Goal: Task Accomplishment & Management: Manage account settings

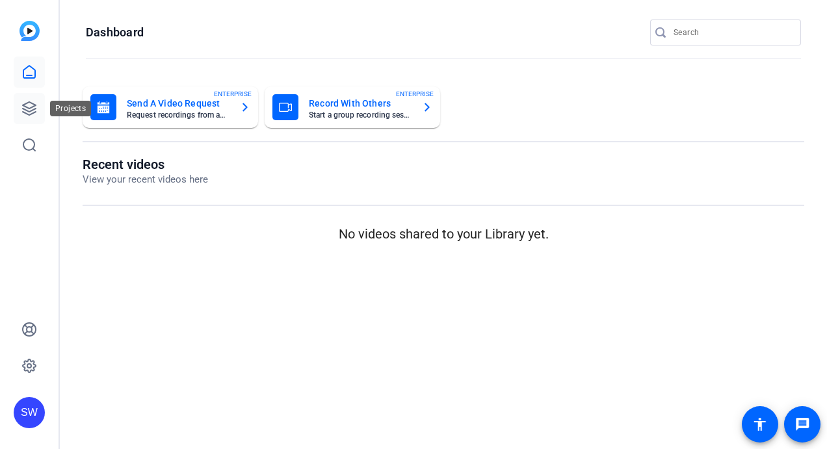
click at [25, 109] on icon at bounding box center [29, 108] width 13 height 13
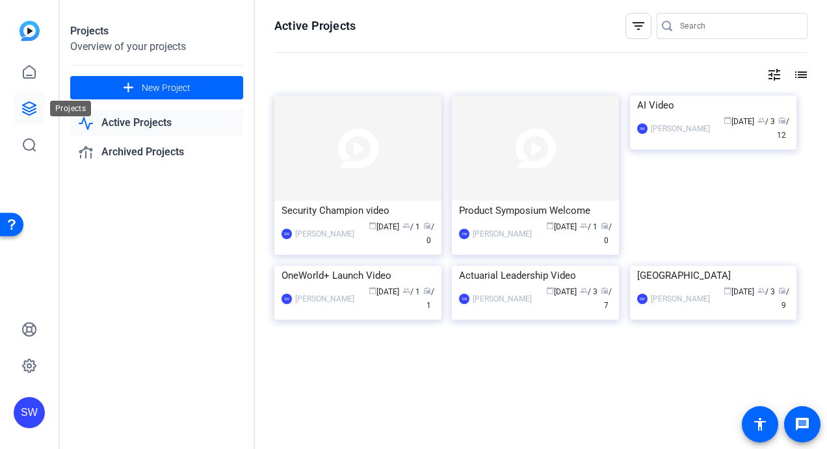
click at [31, 109] on icon at bounding box center [29, 109] width 16 height 16
click at [163, 86] on span "New Project" at bounding box center [166, 88] width 49 height 14
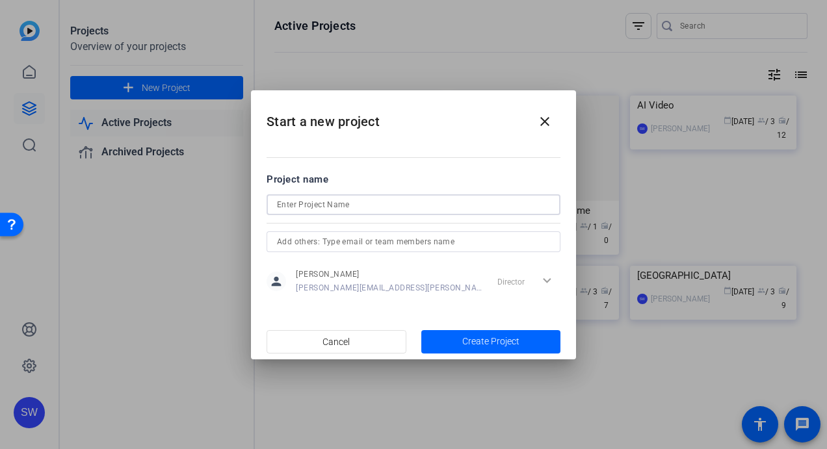
click at [356, 207] on input at bounding box center [413, 205] width 273 height 16
type input "Sponsorship C6 Reflections Video"
click at [523, 246] on input "text" at bounding box center [413, 242] width 273 height 16
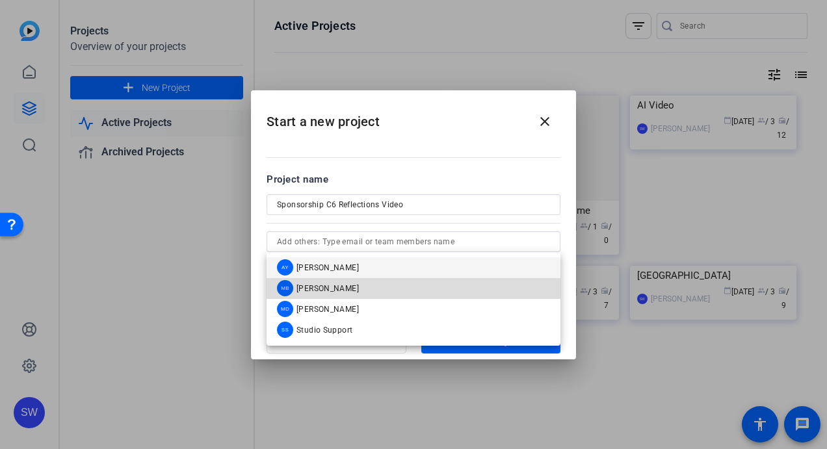
click at [347, 285] on span "[PERSON_NAME]" at bounding box center [328, 289] width 62 height 10
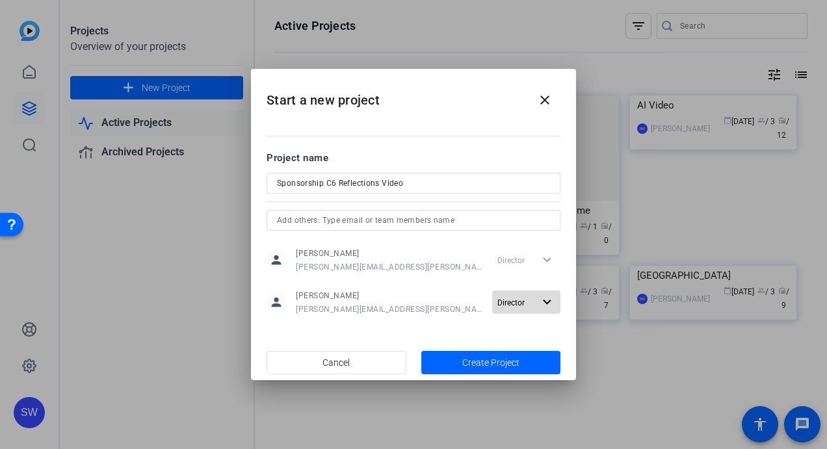
click at [545, 304] on mat-icon "expand_more" at bounding box center [547, 303] width 16 height 16
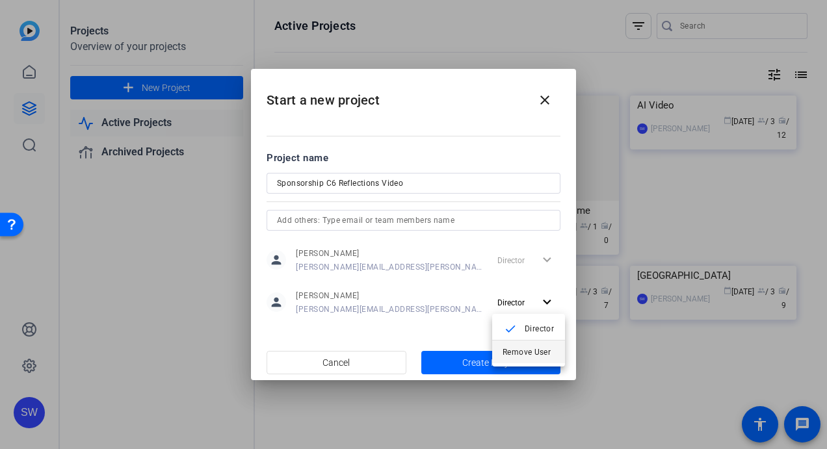
click at [510, 352] on span "Remove User" at bounding box center [527, 352] width 48 height 9
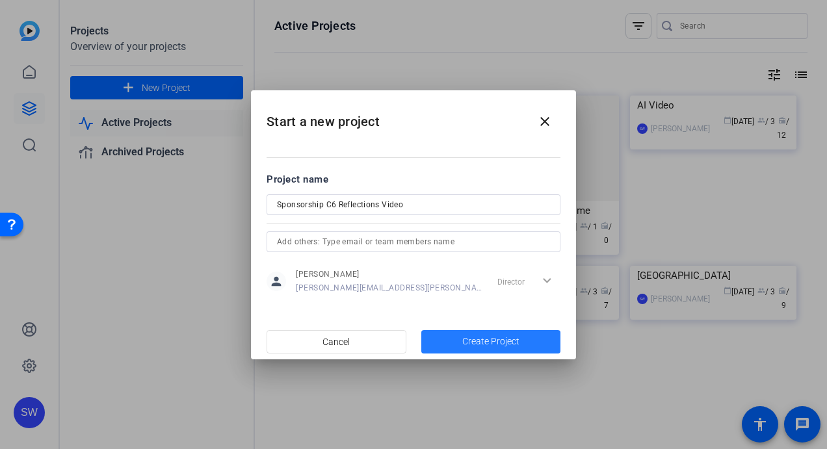
click at [468, 341] on span "Create Project" at bounding box center [490, 342] width 57 height 14
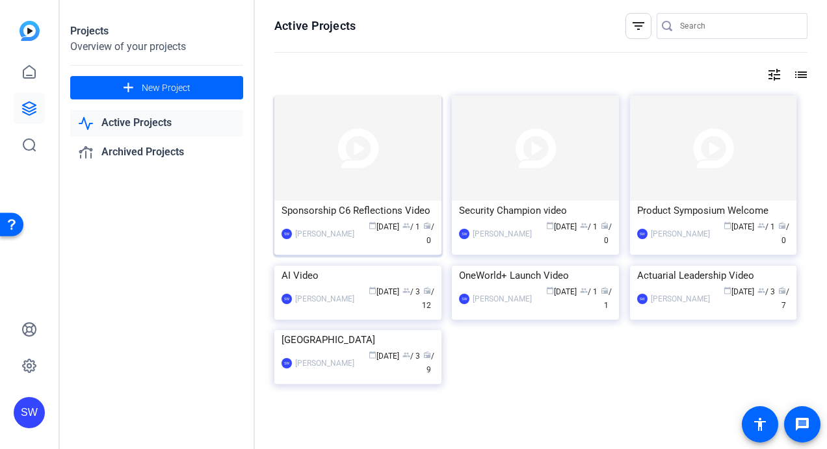
click at [370, 185] on img at bounding box center [357, 148] width 167 height 105
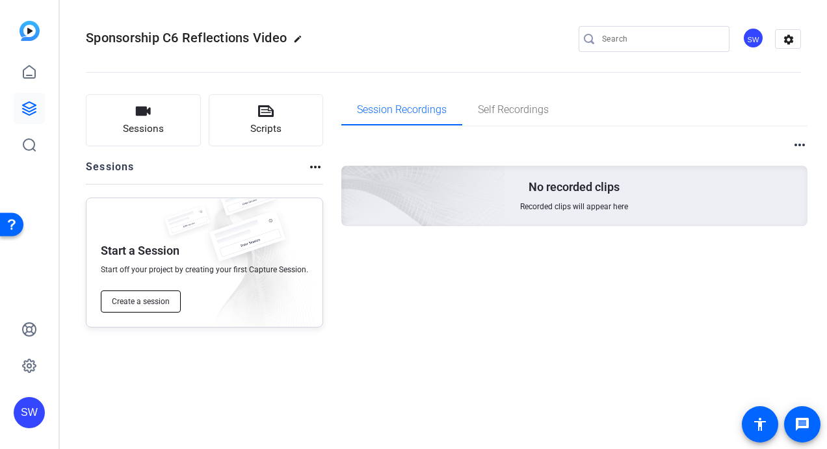
click at [162, 299] on span "Create a session" at bounding box center [141, 302] width 58 height 10
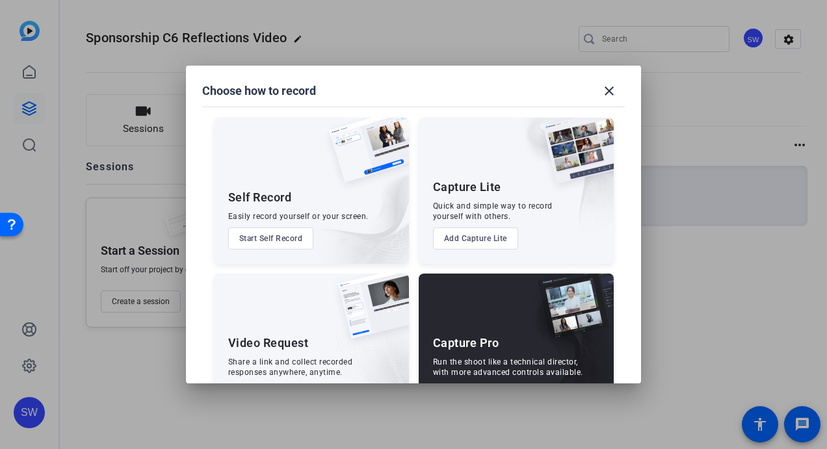
click at [321, 334] on div "Video Request Share a link and collect recorded responses anywhere, anytime. Ad…" at bounding box center [311, 347] width 195 height 146
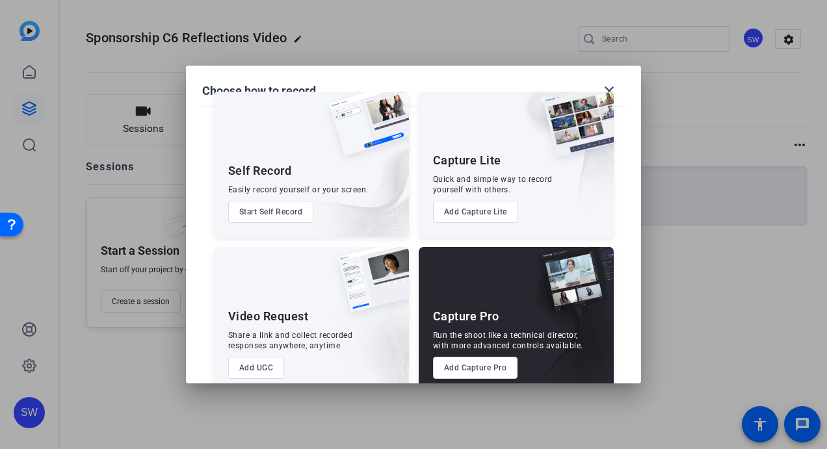
scroll to position [49, 0]
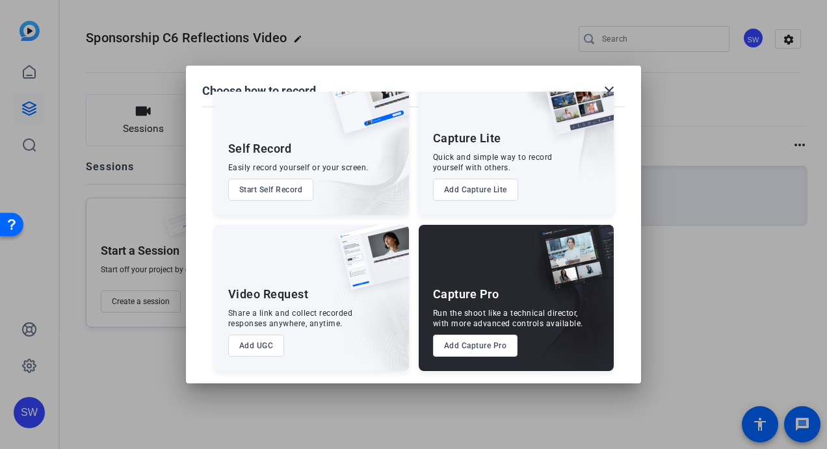
click at [246, 345] on button "Add UGC" at bounding box center [256, 346] width 57 height 22
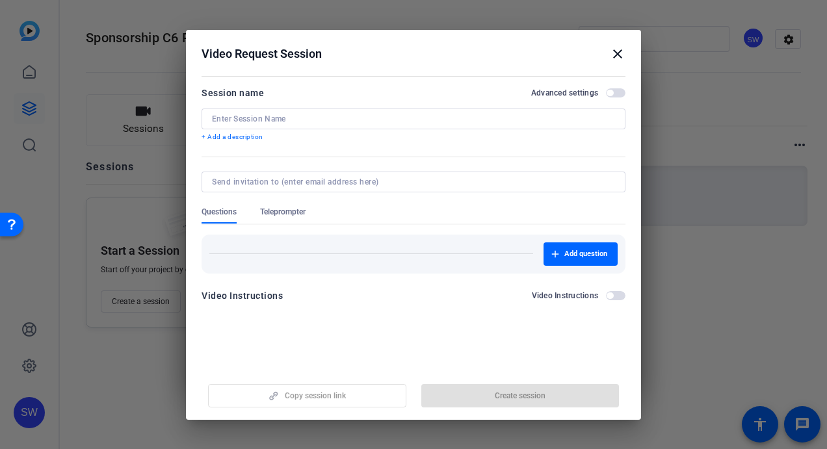
click at [320, 124] on div at bounding box center [413, 119] width 403 height 21
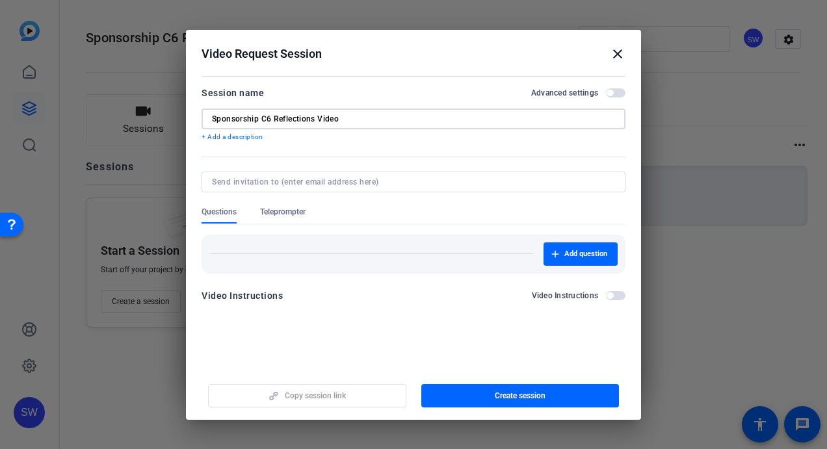
type input "Sponsorship C6 Reflections Video"
click at [613, 94] on span "button" at bounding box center [610, 93] width 7 height 7
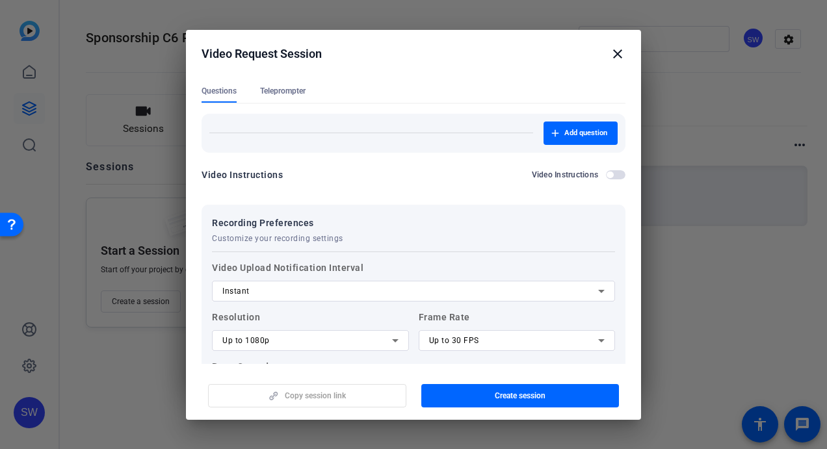
scroll to position [211, 0]
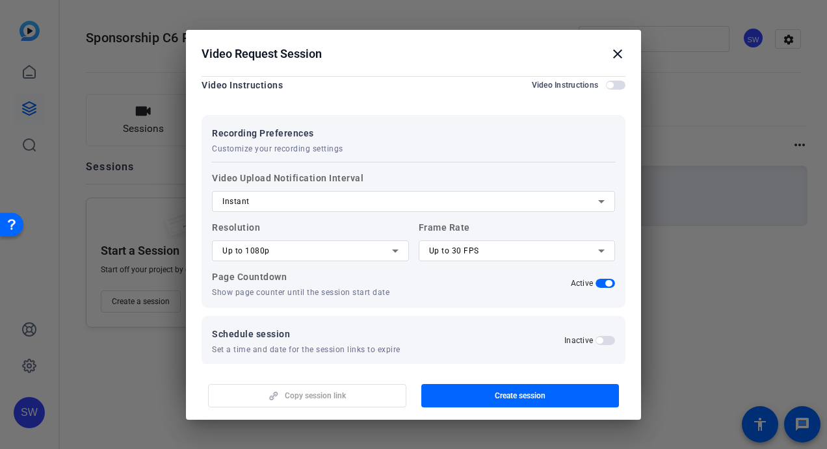
click at [390, 248] on icon at bounding box center [396, 251] width 16 height 16
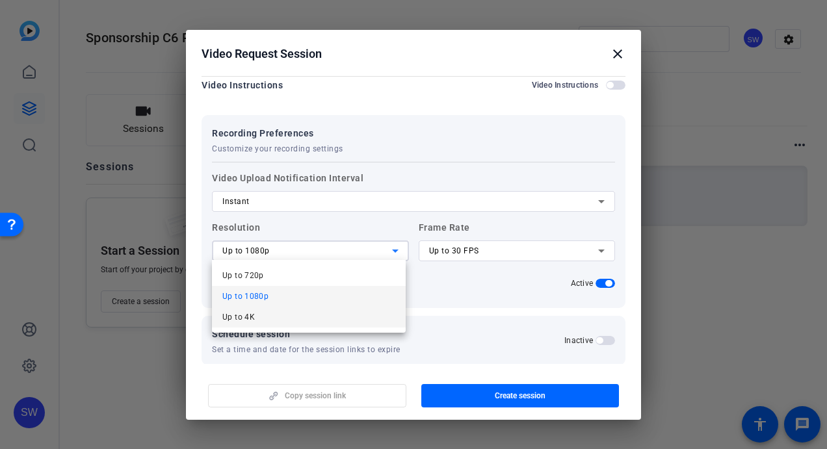
click at [265, 319] on mat-option "Up to 4K" at bounding box center [309, 317] width 194 height 21
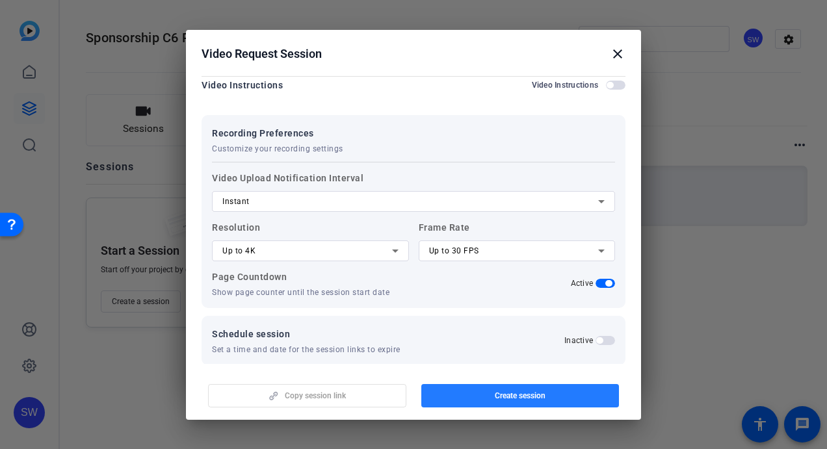
click at [509, 393] on span "Create session" at bounding box center [520, 396] width 51 height 10
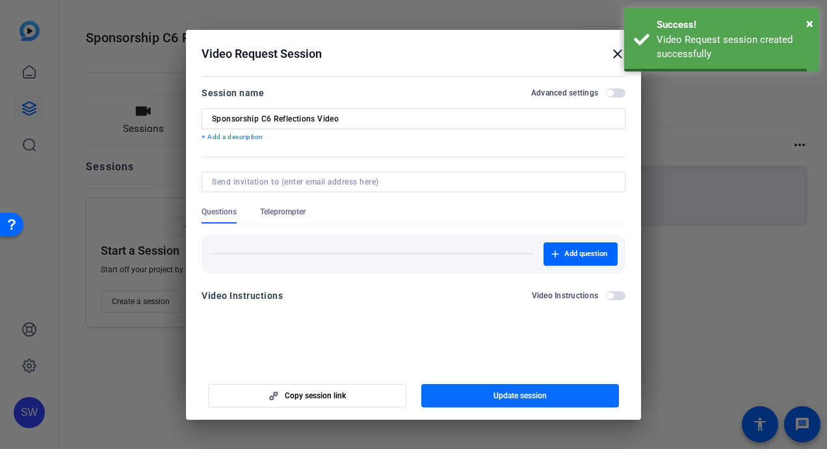
scroll to position [0, 0]
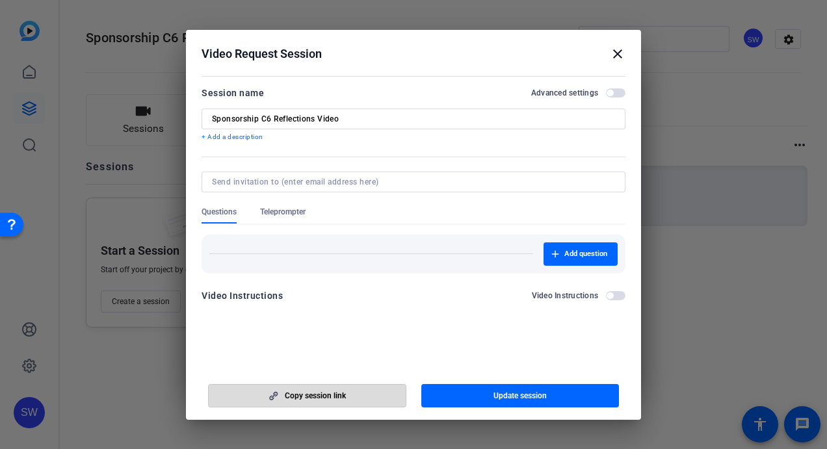
click at [302, 398] on span "Copy session link" at bounding box center [315, 396] width 61 height 10
click at [615, 54] on mat-icon "close" at bounding box center [618, 54] width 16 height 16
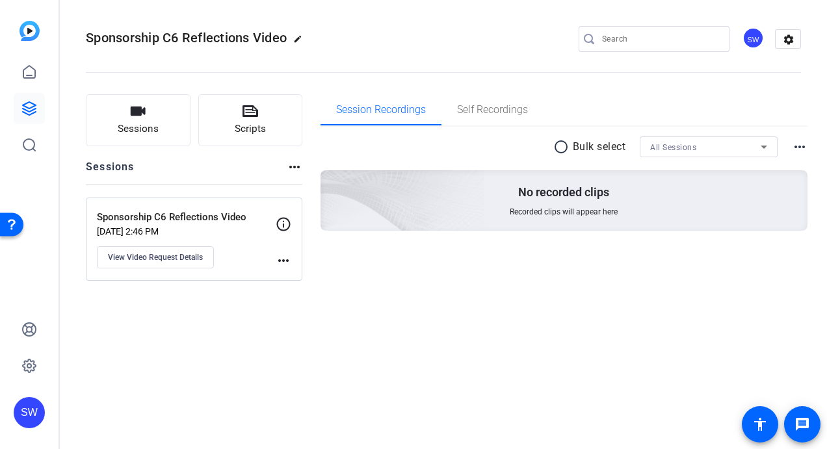
click at [282, 260] on mat-icon "more_horiz" at bounding box center [284, 261] width 16 height 16
click at [191, 259] on div at bounding box center [413, 224] width 827 height 449
click at [152, 252] on span "View Video Request Details" at bounding box center [155, 257] width 95 height 10
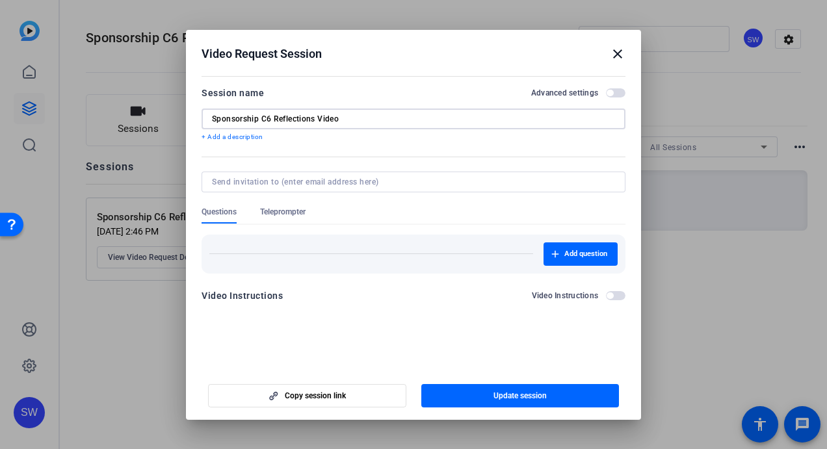
drag, startPoint x: 273, startPoint y: 118, endPoint x: 260, endPoint y: 117, distance: 13.1
click at [260, 117] on input "Sponsorship C6 Reflections Video" at bounding box center [413, 119] width 403 height 10
click at [213, 118] on input "Sponsorship Reflections Video" at bounding box center [413, 119] width 403 height 10
paste input "C6"
type input "C6 Sponsorship Reflections Video"
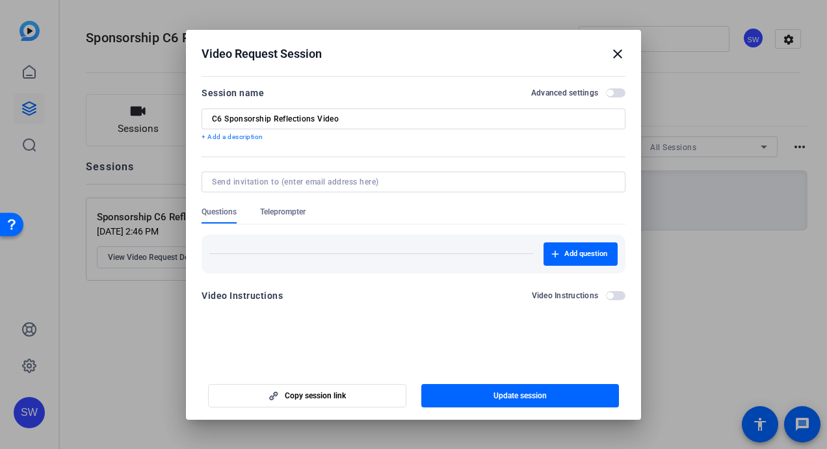
click at [620, 92] on span "button" at bounding box center [616, 92] width 20 height 9
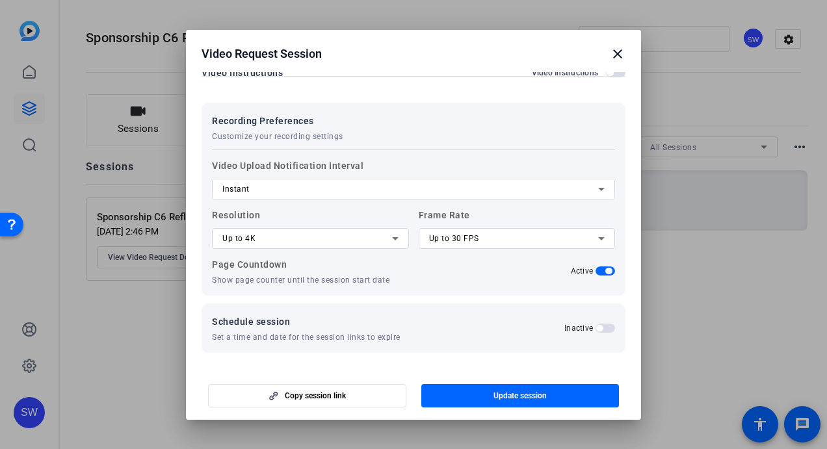
scroll to position [226, 0]
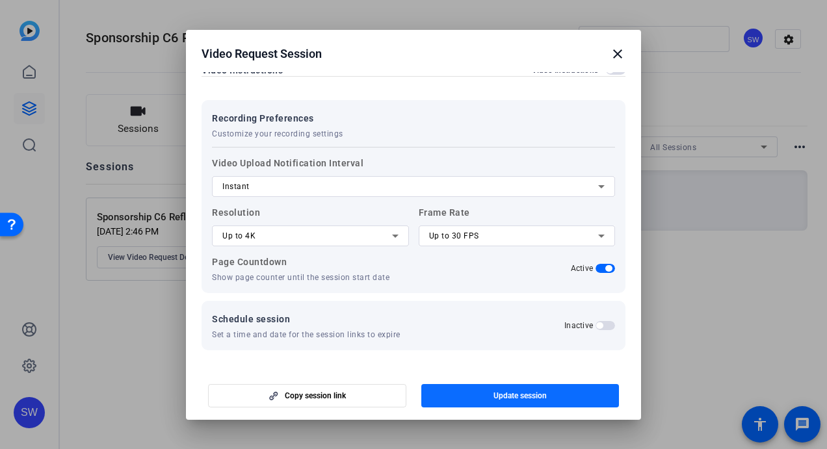
click at [483, 389] on span "button" at bounding box center [520, 395] width 198 height 31
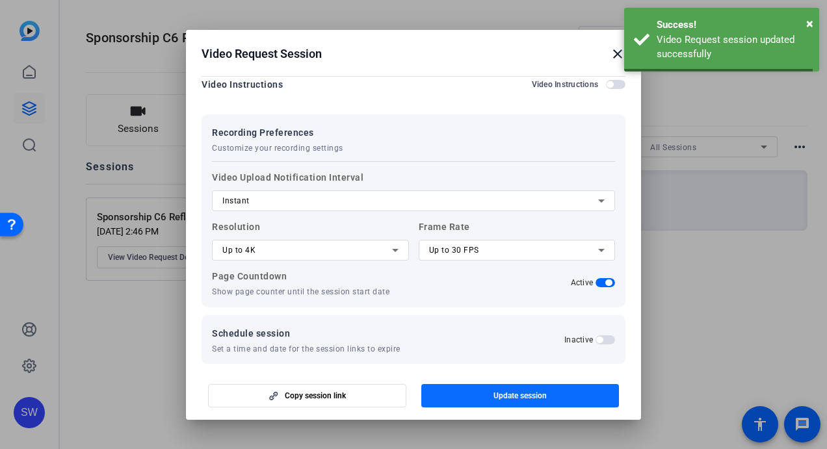
scroll to position [0, 0]
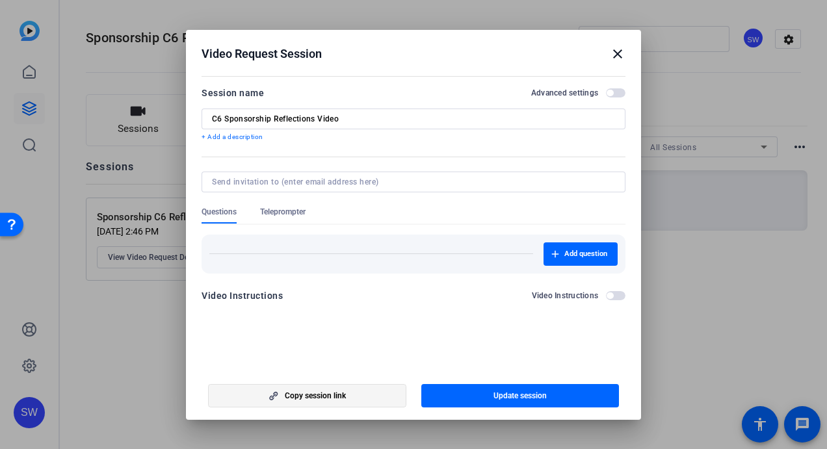
click at [358, 397] on span "button" at bounding box center [307, 395] width 197 height 31
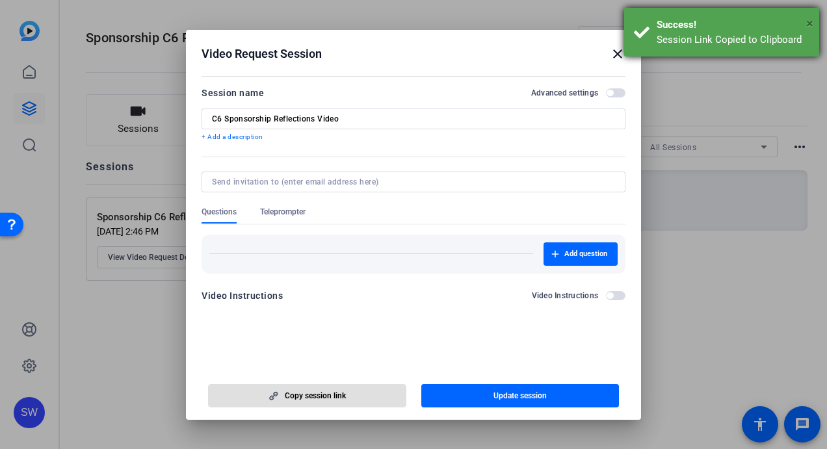
click at [812, 24] on span "×" at bounding box center [809, 24] width 7 height 16
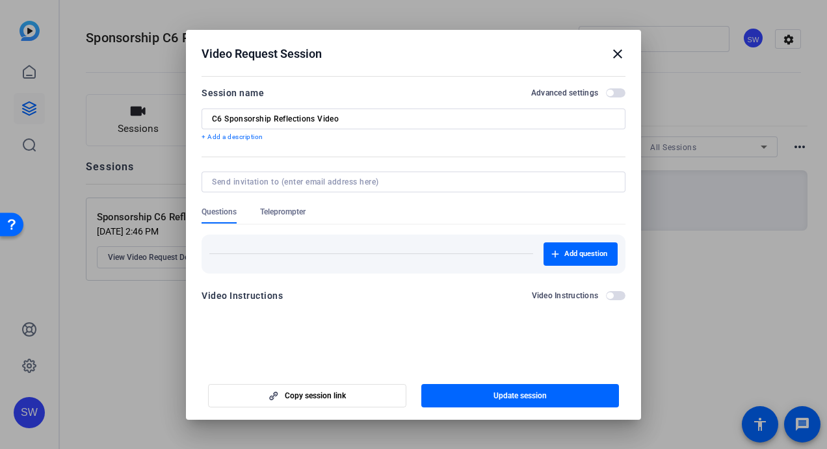
click at [617, 53] on mat-icon "close" at bounding box center [618, 54] width 16 height 16
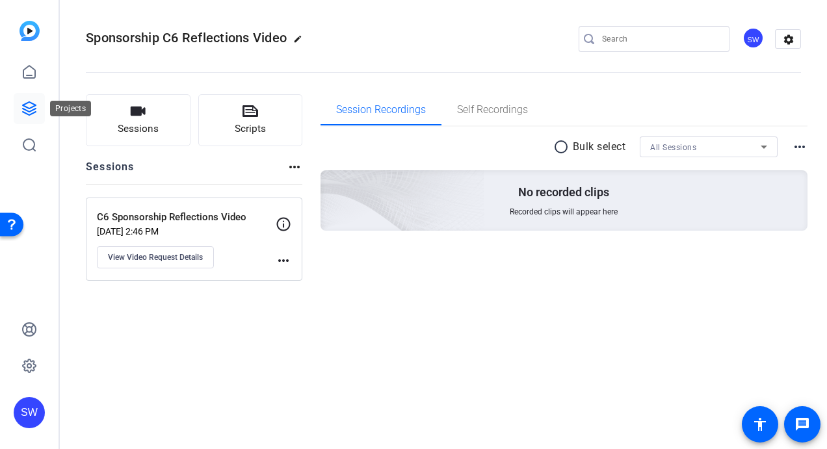
click at [29, 107] on icon at bounding box center [29, 109] width 16 height 16
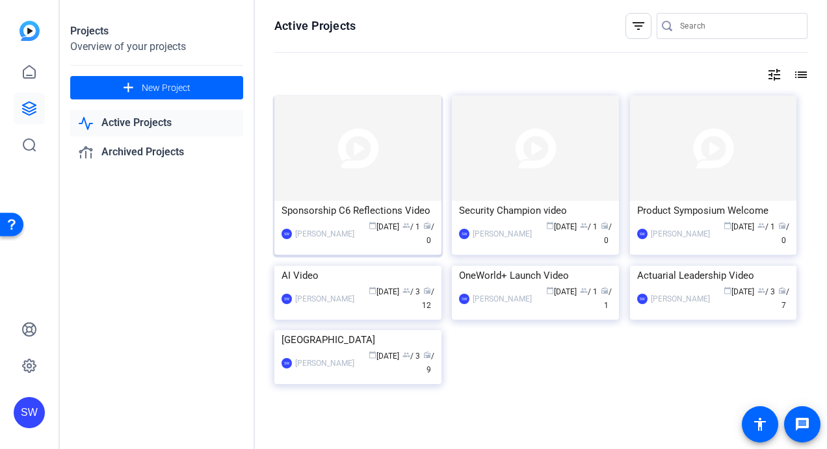
click at [332, 212] on div "Sponsorship C6 Reflections Video" at bounding box center [358, 211] width 153 height 20
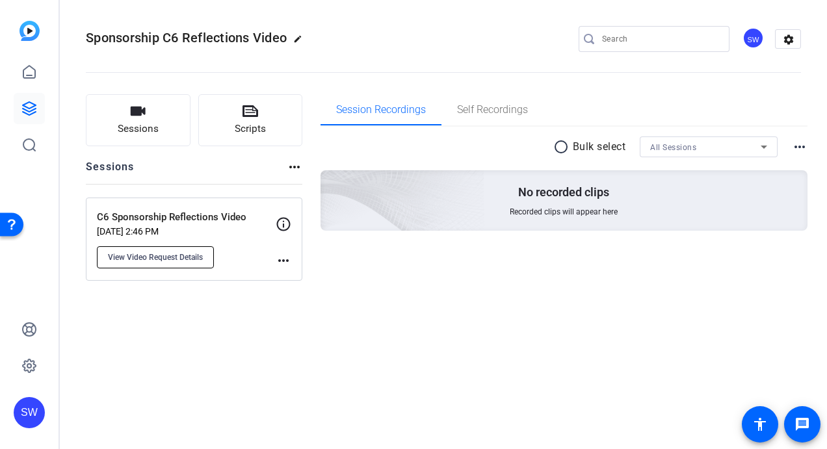
click at [165, 257] on span "View Video Request Details" at bounding box center [155, 257] width 95 height 10
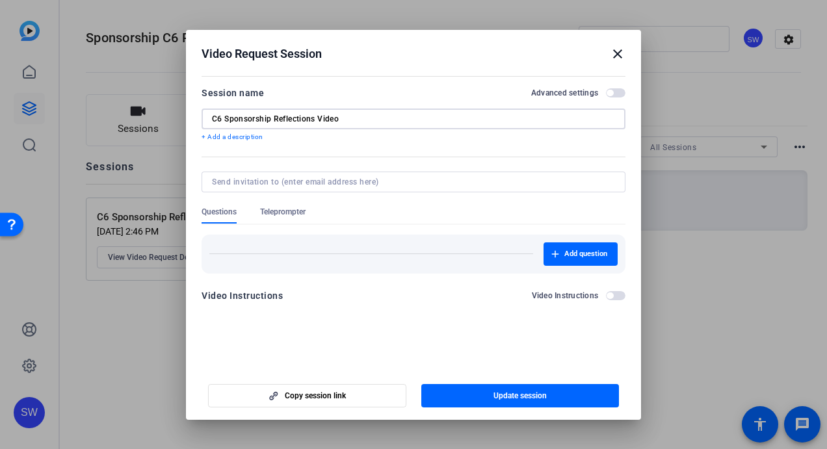
click at [220, 116] on input "C6 Sponsorship Reflections Video" at bounding box center [413, 119] width 403 height 10
type input "Cohort 6 Sponsorship Reflections Video"
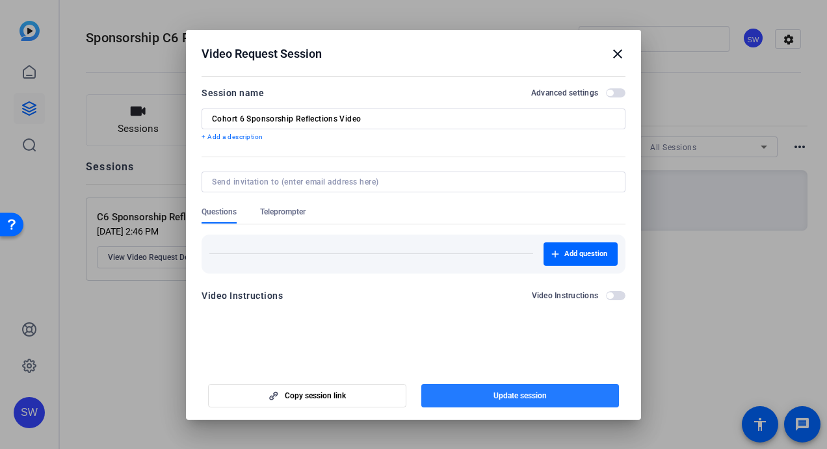
click at [507, 397] on span "Update session" at bounding box center [520, 396] width 53 height 10
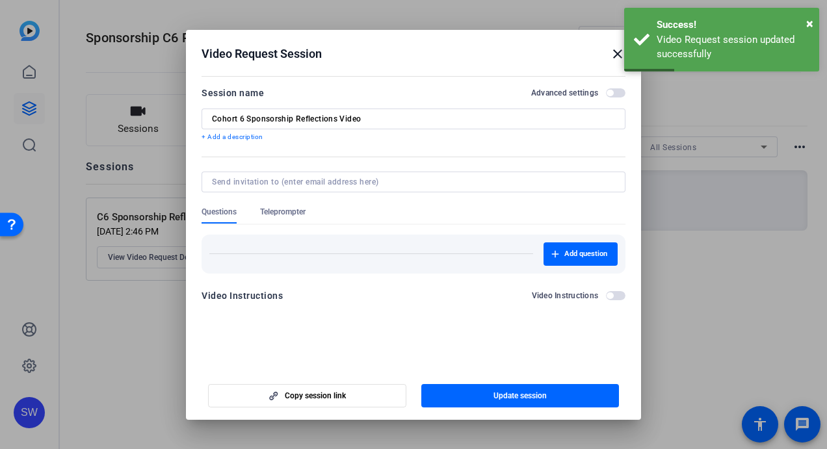
click at [615, 53] on mat-icon "close" at bounding box center [618, 54] width 16 height 16
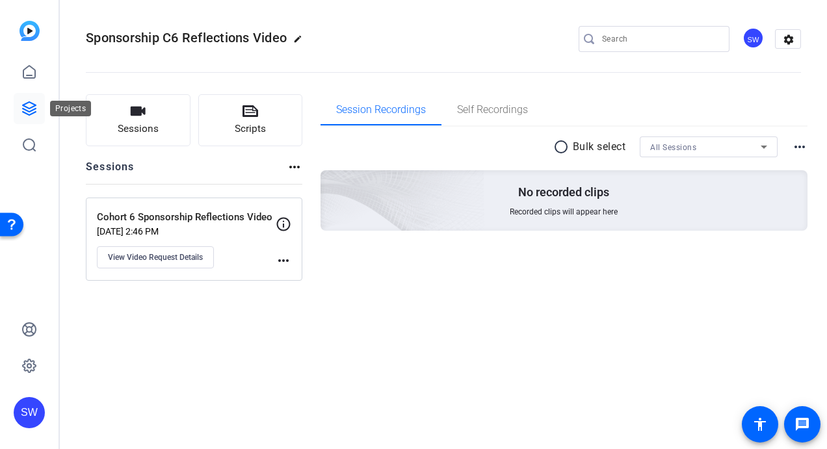
click at [33, 104] on icon at bounding box center [29, 108] width 13 height 13
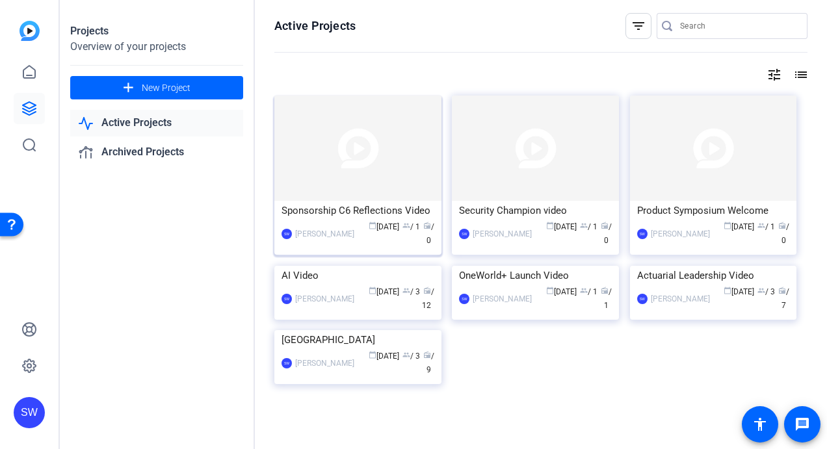
click at [394, 183] on img at bounding box center [357, 148] width 167 height 105
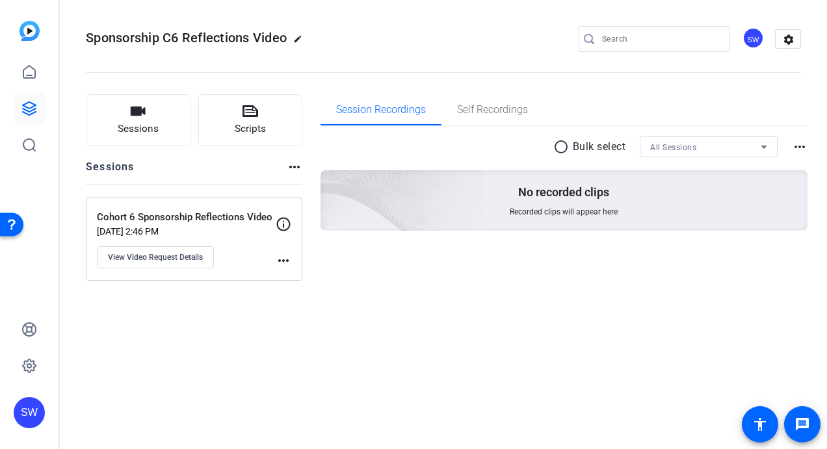
click at [282, 260] on mat-icon "more_horiz" at bounding box center [284, 261] width 16 height 16
click at [299, 39] on div at bounding box center [413, 224] width 827 height 449
click at [299, 39] on mat-icon "edit" at bounding box center [301, 42] width 16 height 16
drag, startPoint x: 153, startPoint y: 38, endPoint x: 144, endPoint y: 36, distance: 9.2
click at [144, 36] on input "Sponsorship C6 Reflections Video" at bounding box center [138, 39] width 85 height 16
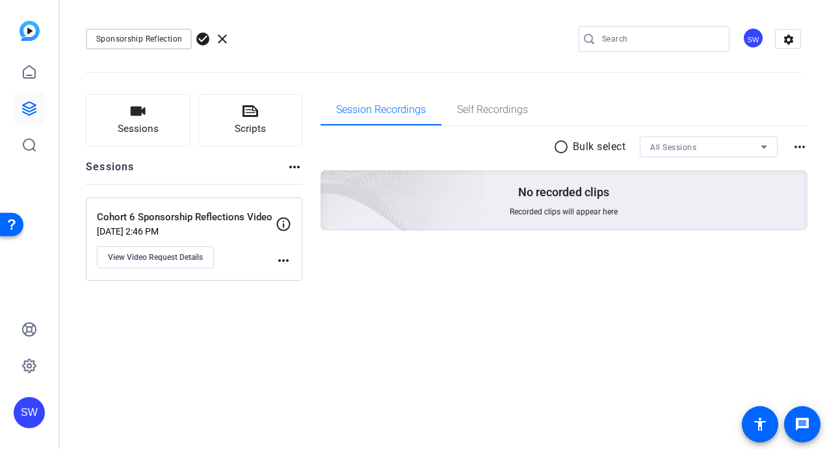
click at [98, 37] on input "Sponsorship Reflections Video" at bounding box center [138, 39] width 85 height 16
type input "Cohort 6 Sponsorship Reflections Video"
click at [242, 260] on div "Cohort 6 Sponsorship Reflections Video [DATE] 2:46 PM View Video Request Details" at bounding box center [186, 239] width 179 height 59
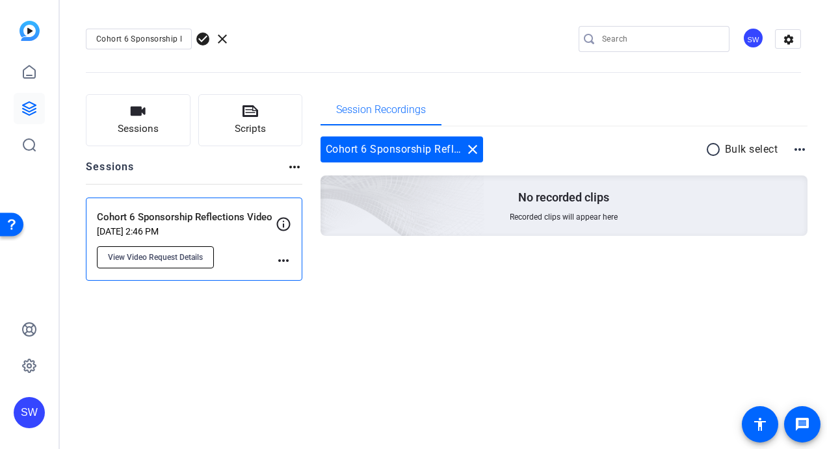
click at [179, 259] on span "View Video Request Details" at bounding box center [155, 257] width 95 height 10
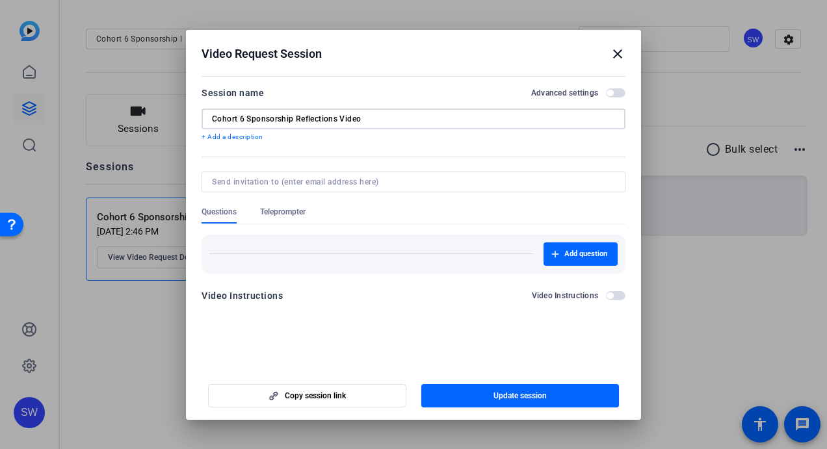
drag, startPoint x: 243, startPoint y: 118, endPoint x: 216, endPoint y: 114, distance: 27.6
click at [216, 114] on input "Cohort 6 Sponsorship Reflections Video" at bounding box center [413, 119] width 403 height 10
type input "C6 Sponsorship Reflections Video"
click at [499, 393] on span "Update session" at bounding box center [520, 396] width 53 height 10
click at [308, 392] on span "Copy session link" at bounding box center [315, 396] width 61 height 10
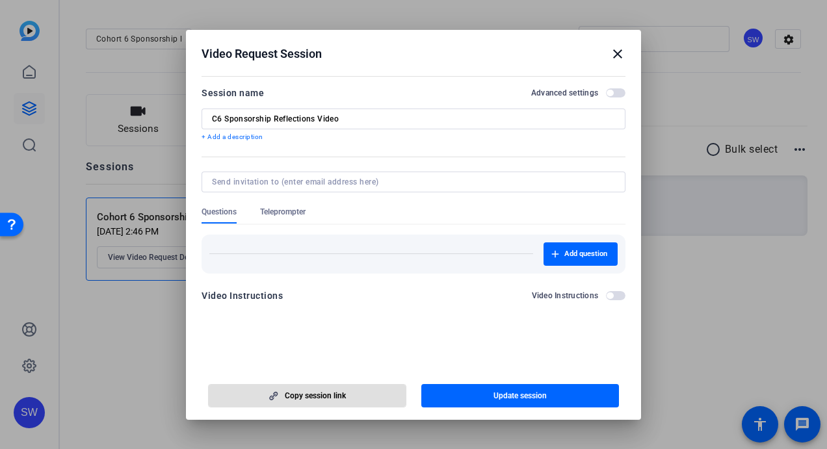
click at [617, 54] on mat-icon "close" at bounding box center [618, 54] width 16 height 16
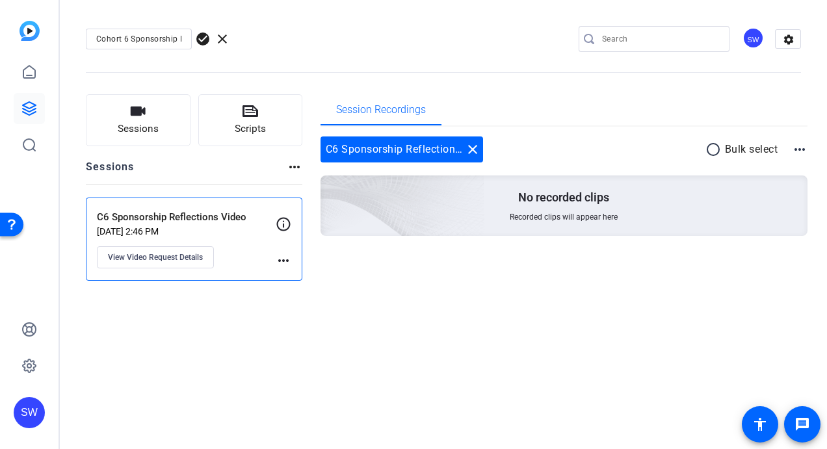
click at [203, 35] on span "check_circle" at bounding box center [203, 39] width 16 height 16
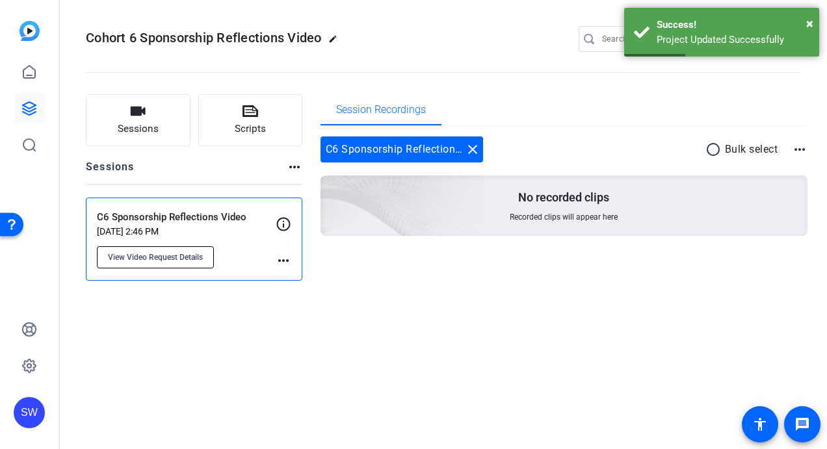
click at [185, 254] on span "View Video Request Details" at bounding box center [155, 257] width 95 height 10
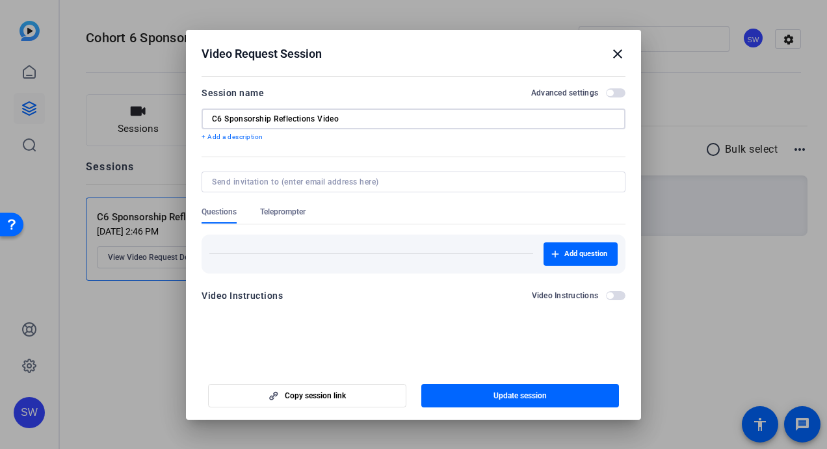
drag, startPoint x: 221, startPoint y: 120, endPoint x: 194, endPoint y: 112, distance: 28.4
click at [194, 112] on mat-dialog-content "Session name Advanced settings C6 Sponsorship Reflections Video + Add a descrip…" at bounding box center [413, 199] width 455 height 254
type input "Cohort 6 Sponsorship Reflections Video"
click at [490, 399] on span "button" at bounding box center [520, 395] width 198 height 31
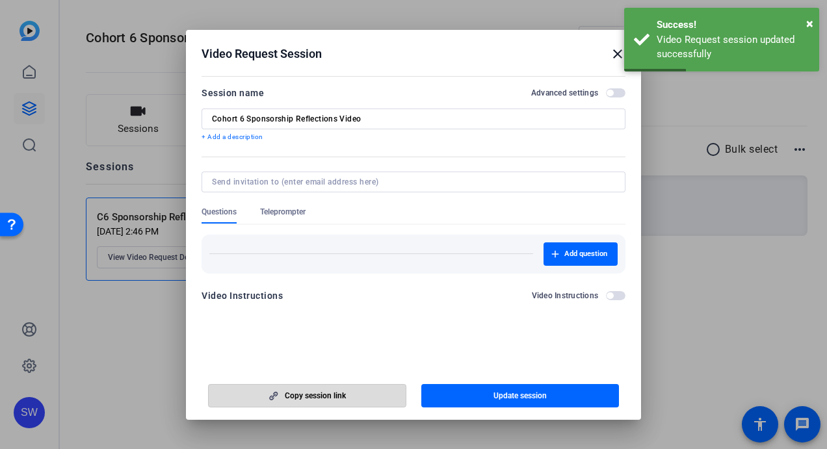
click at [302, 394] on span "Copy session link" at bounding box center [315, 396] width 61 height 10
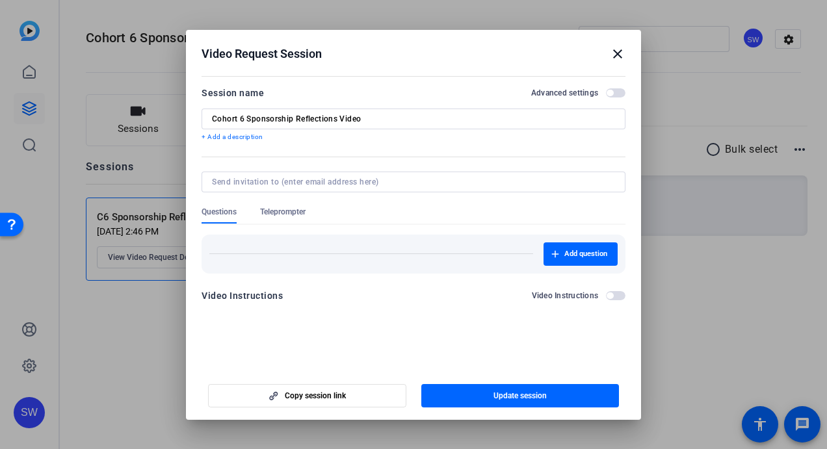
click at [616, 51] on mat-icon "close" at bounding box center [618, 54] width 16 height 16
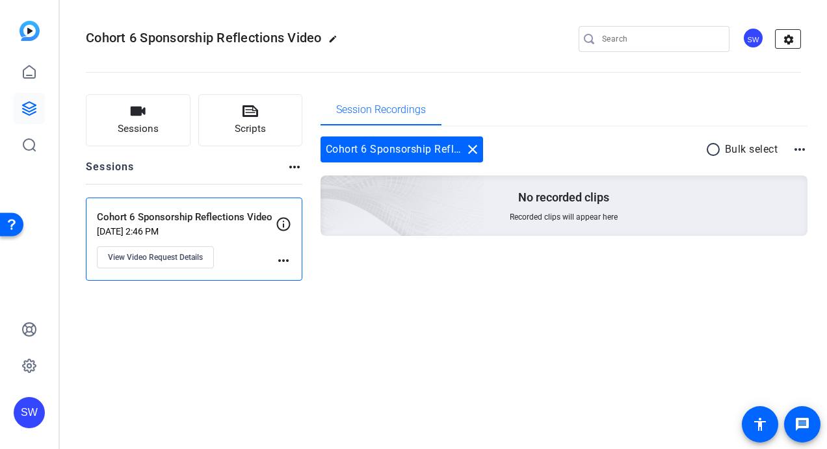
click at [789, 42] on mat-icon "settings" at bounding box center [789, 40] width 26 height 20
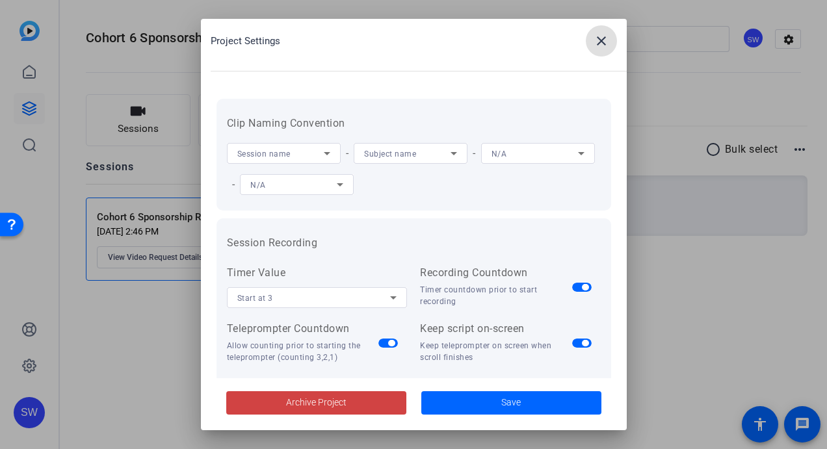
click at [603, 42] on mat-icon "close" at bounding box center [602, 41] width 16 height 16
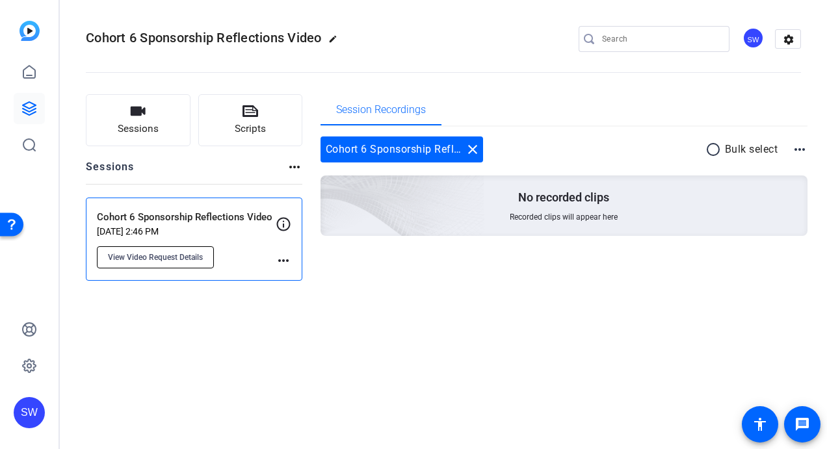
click at [183, 259] on span "View Video Request Details" at bounding box center [155, 257] width 95 height 10
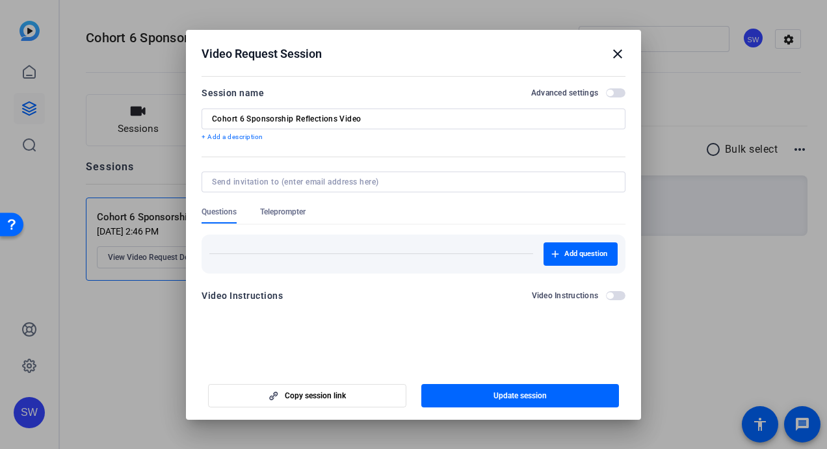
click at [620, 53] on mat-icon "close" at bounding box center [618, 54] width 16 height 16
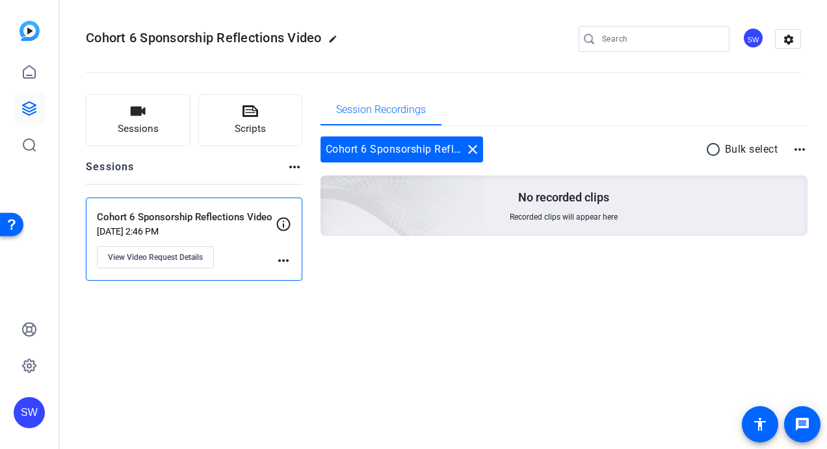
click at [186, 204] on div "Cohort 6 Sponsorship Reflections Video [DATE] 2:46 PM View Video Request Detail…" at bounding box center [194, 239] width 217 height 83
click at [25, 105] on icon at bounding box center [29, 108] width 13 height 13
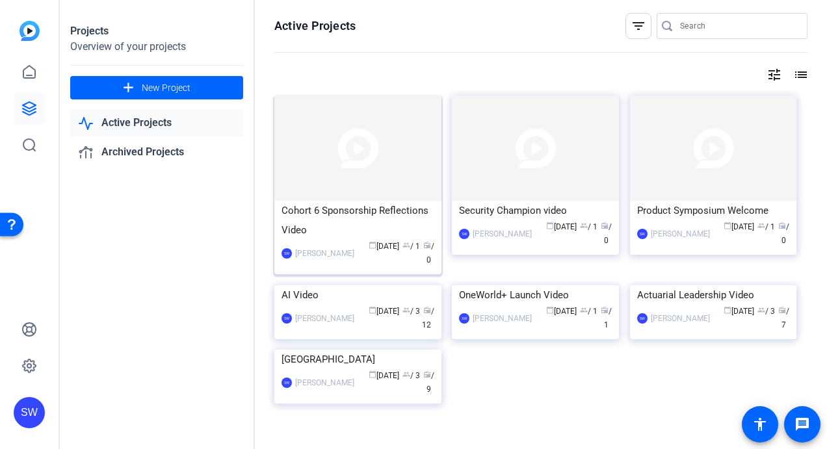
click at [362, 263] on div "calendar_today [DATE] group / 1 radio / 0" at bounding box center [397, 253] width 73 height 27
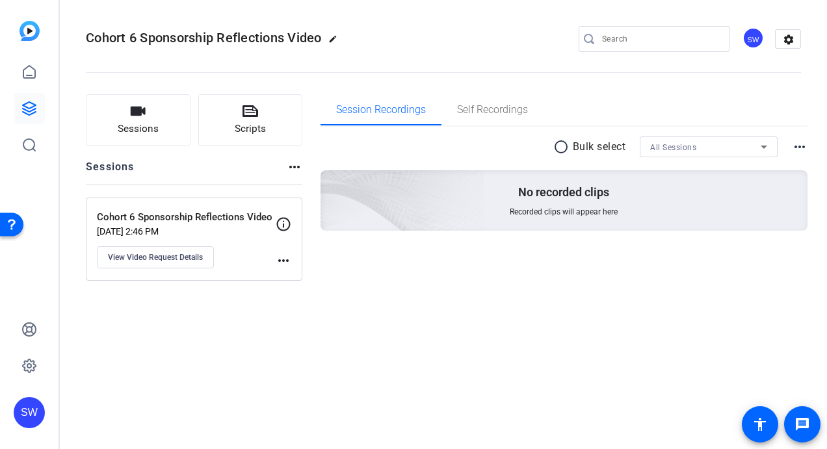
click at [252, 261] on div "Cohort 6 Sponsorship Reflections Video [DATE] 2:46 PM View Video Request Details" at bounding box center [186, 239] width 179 height 59
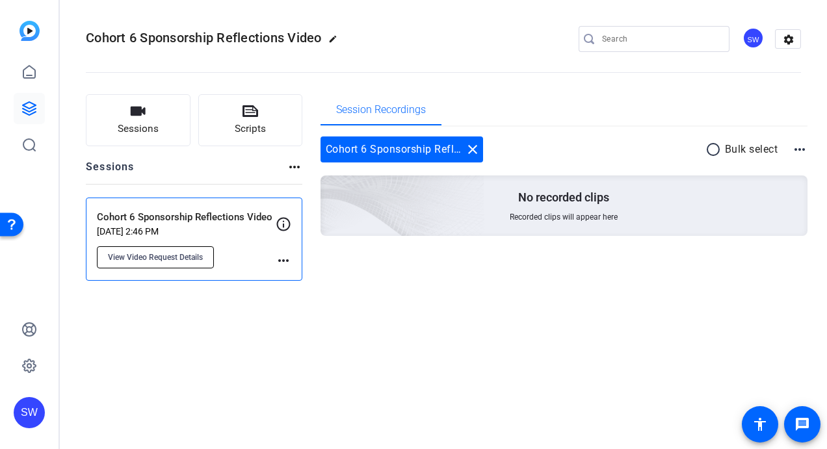
click at [194, 258] on span "View Video Request Details" at bounding box center [155, 257] width 95 height 10
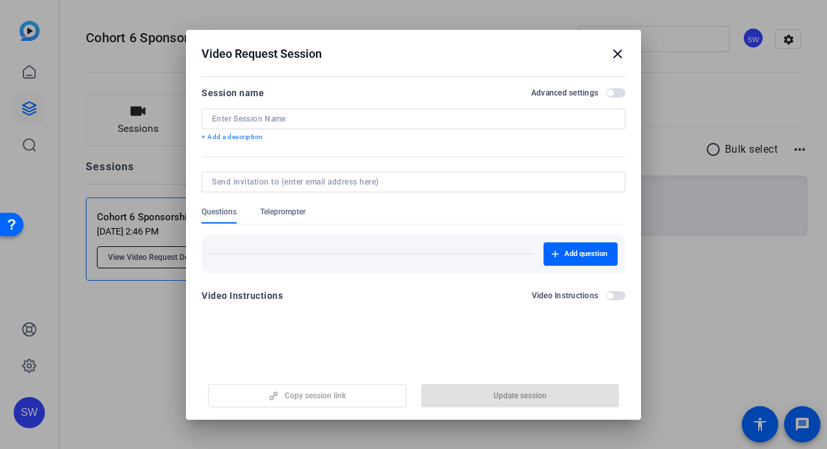
type input "Cohort 6 Sponsorship Reflections Video"
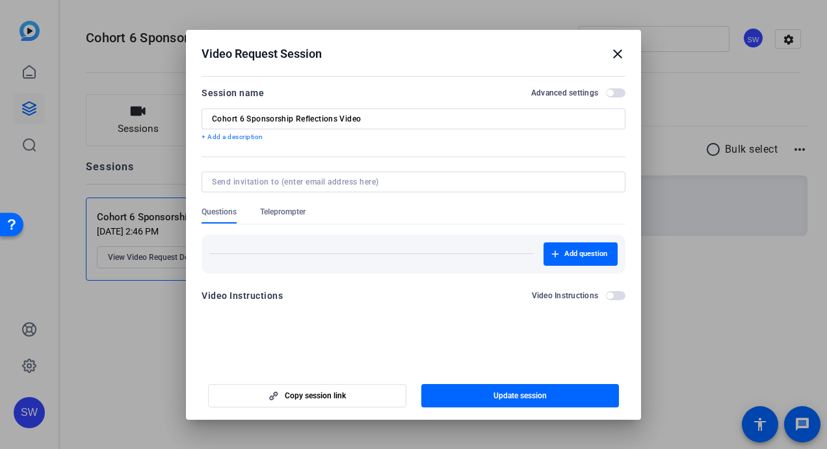
click at [619, 55] on mat-icon "close" at bounding box center [618, 54] width 16 height 16
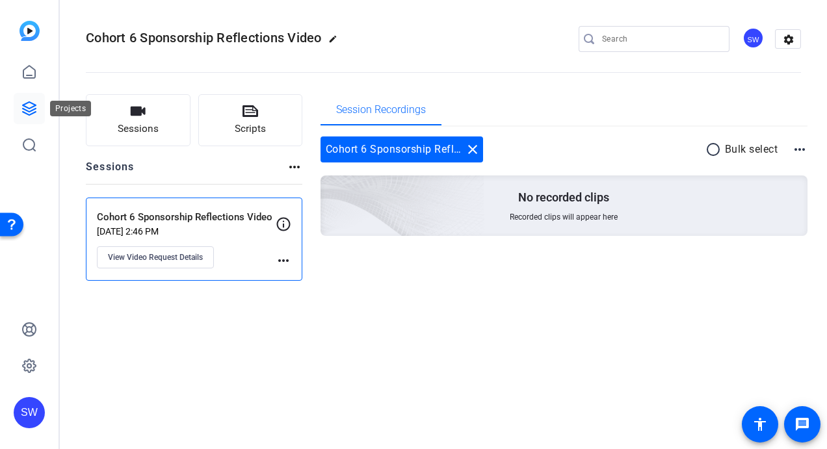
click at [32, 106] on icon at bounding box center [29, 109] width 16 height 16
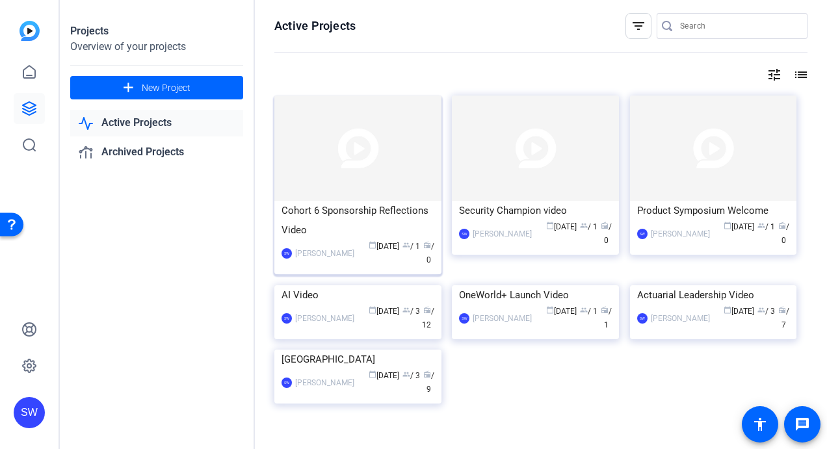
click at [308, 252] on div "[PERSON_NAME]" at bounding box center [324, 253] width 59 height 13
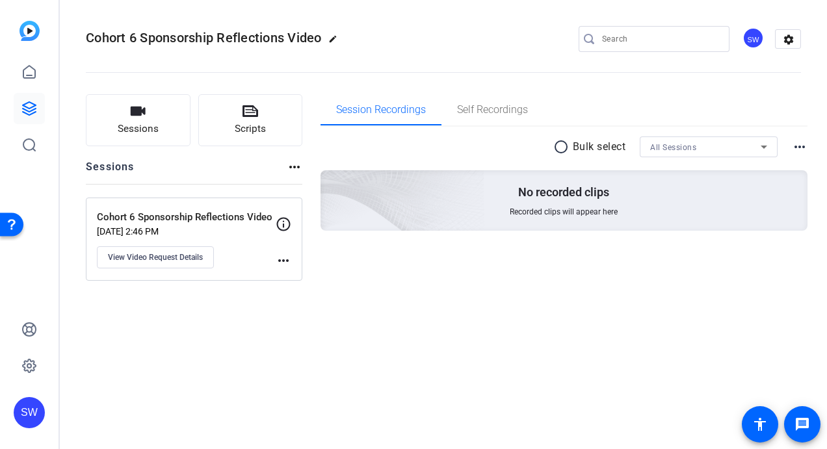
click at [281, 259] on mat-icon "more_horiz" at bounding box center [284, 261] width 16 height 16
click at [226, 260] on div at bounding box center [413, 224] width 827 height 449
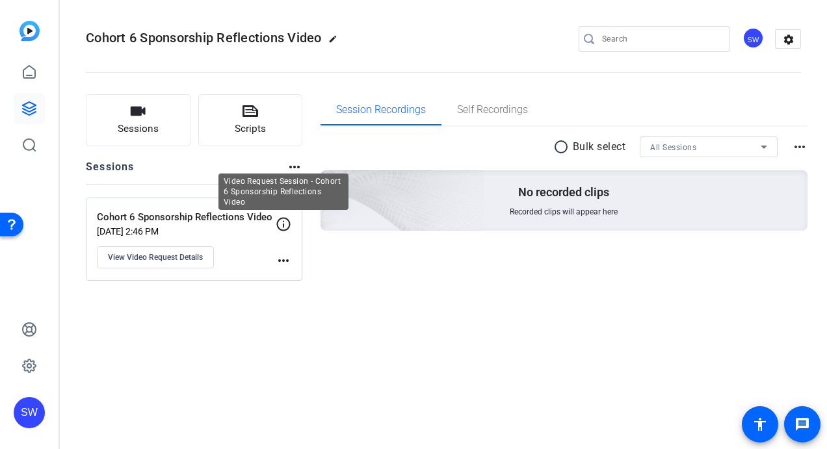
click at [286, 225] on icon at bounding box center [284, 225] width 16 height 16
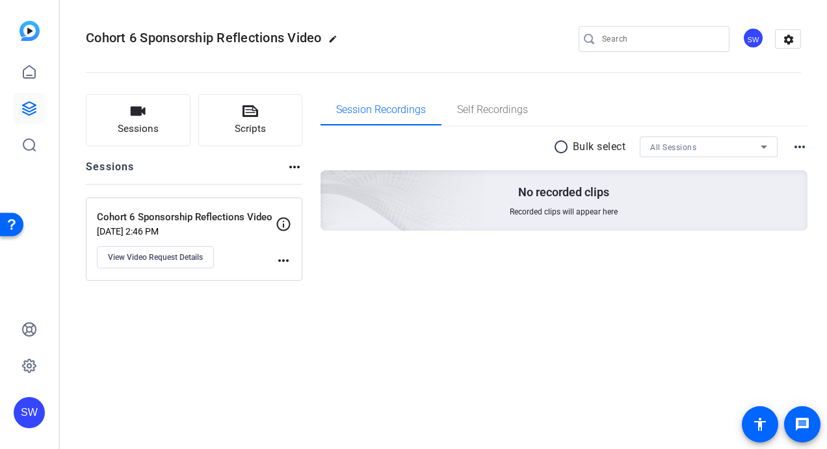
click at [282, 224] on icon at bounding box center [284, 225] width 16 height 16
click at [754, 39] on div "SW" at bounding box center [753, 37] width 21 height 21
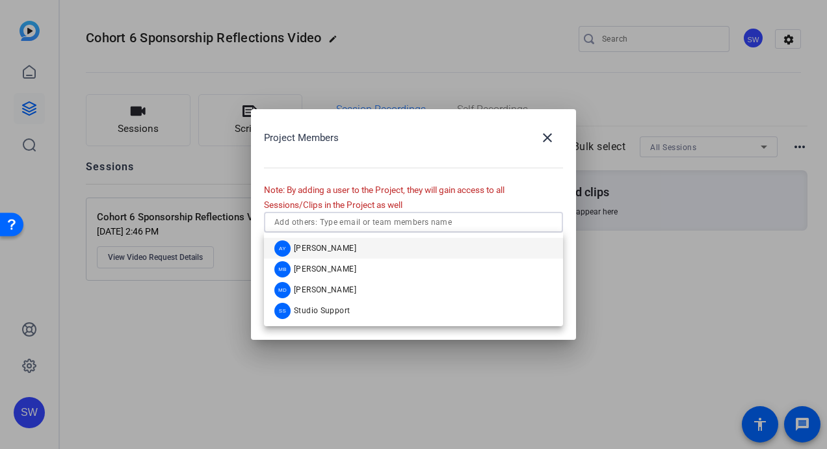
click at [388, 224] on input "text" at bounding box center [413, 223] width 278 height 16
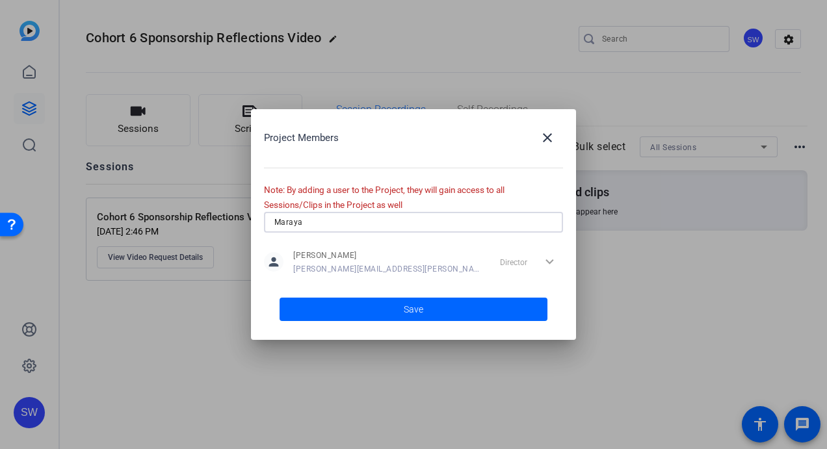
click at [401, 223] on input "Maraya" at bounding box center [413, 223] width 278 height 16
drag, startPoint x: 325, startPoint y: 219, endPoint x: 299, endPoint y: 222, distance: 26.3
click at [299, 222] on input "[PERSON_NAME]" at bounding box center [413, 223] width 278 height 16
drag, startPoint x: 330, startPoint y: 222, endPoint x: 254, endPoint y: 217, distance: 76.9
click at [255, 217] on div "Project Members close Note: By adding a user to the Project, they will gain acc…" at bounding box center [413, 224] width 325 height 231
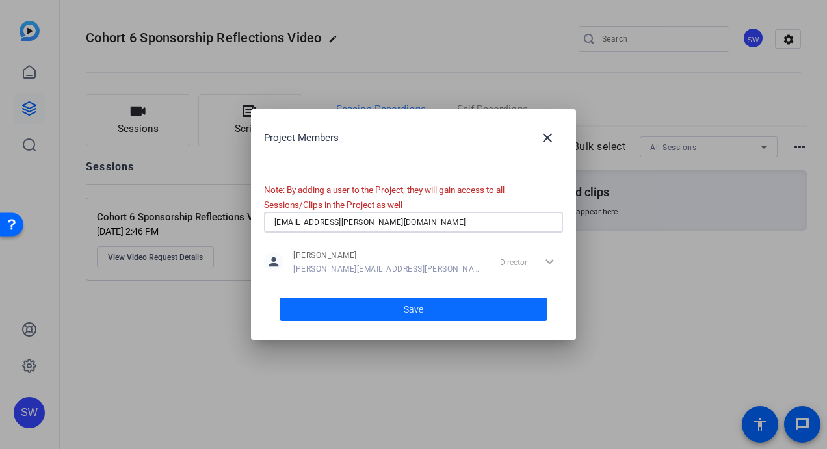
type input "[EMAIL_ADDRESS][PERSON_NAME][DOMAIN_NAME]"
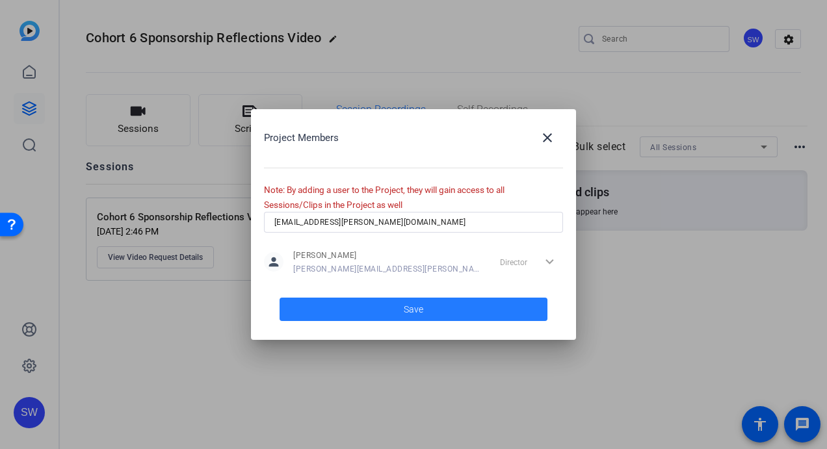
click at [409, 308] on span "Save" at bounding box center [414, 310] width 20 height 14
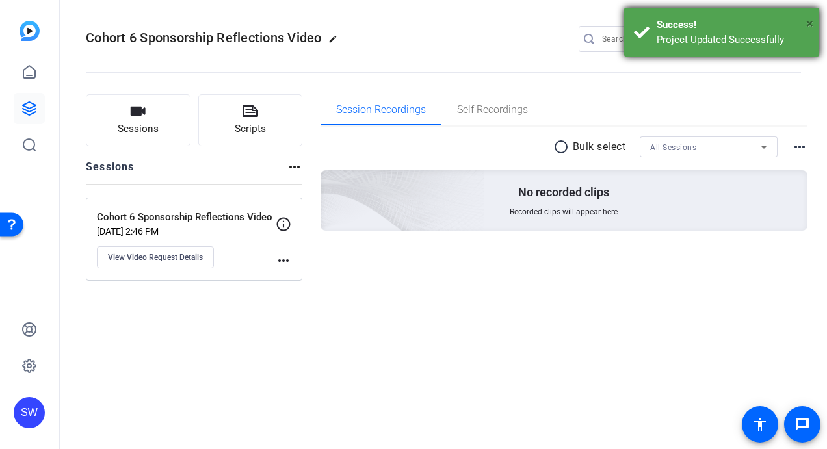
click at [809, 25] on span "×" at bounding box center [809, 24] width 7 height 16
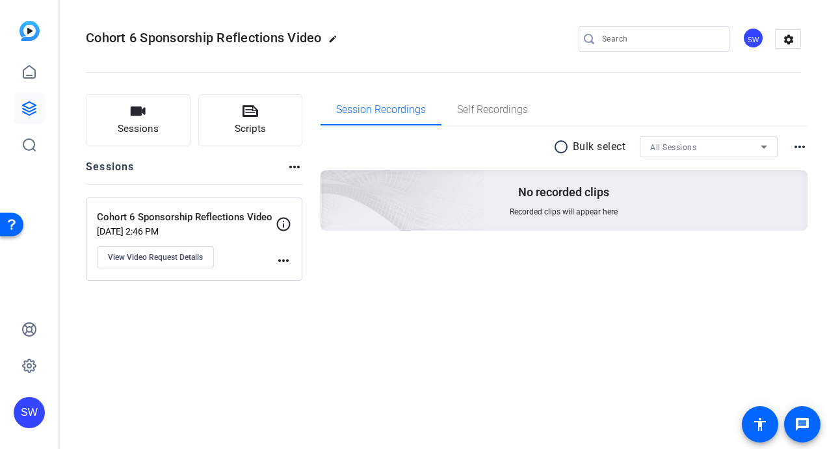
click at [752, 39] on div "SW" at bounding box center [753, 37] width 21 height 21
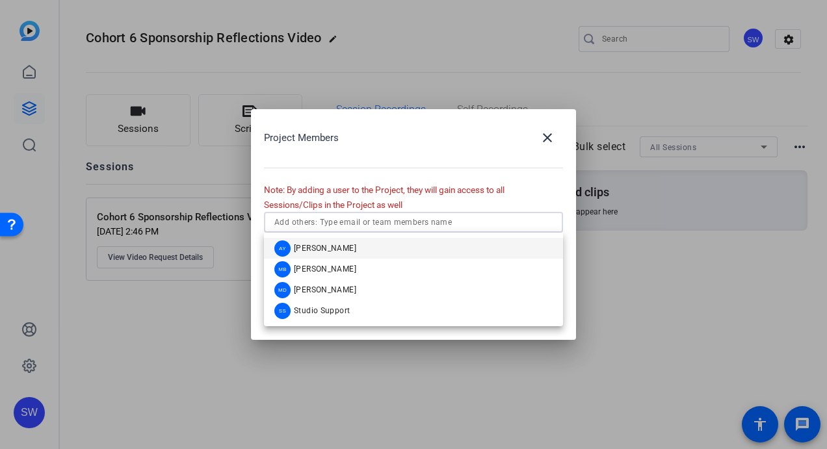
click at [375, 221] on input "text" at bounding box center [413, 223] width 278 height 16
click at [475, 139] on div "Project Members close" at bounding box center [413, 137] width 299 height 31
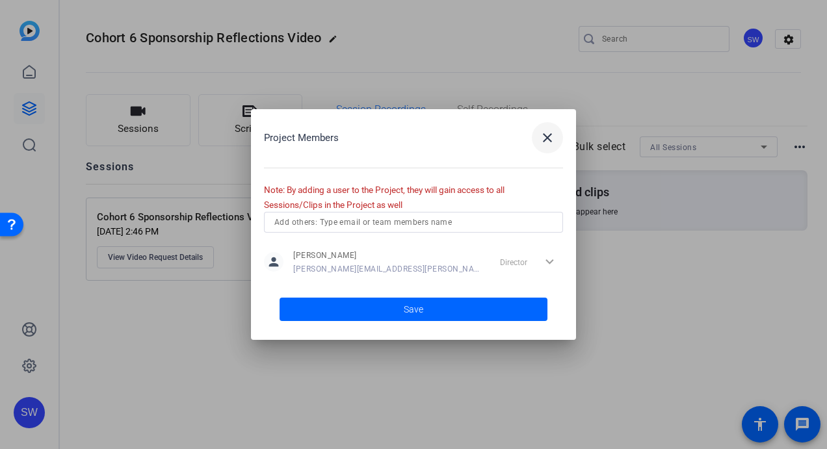
click at [548, 139] on mat-icon "close" at bounding box center [548, 138] width 16 height 16
